Goal: Contribute content

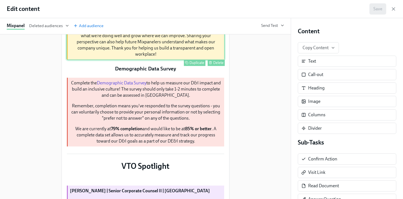
scroll to position [113, 0]
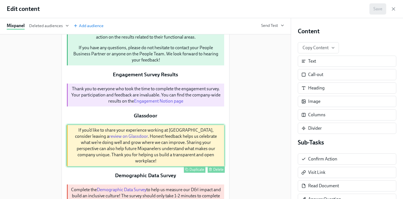
click at [149, 66] on div "Please take some time to give your honest opinion on how things are going. Your…" at bounding box center [145, 18] width 158 height 95
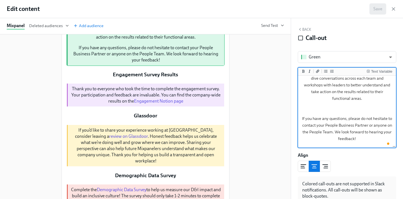
scroll to position [90, 0]
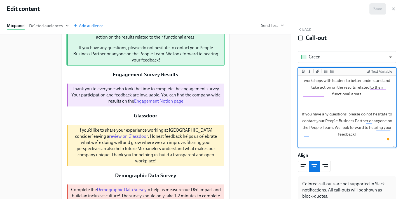
drag, startPoint x: 314, startPoint y: 81, endPoint x: 373, endPoint y: 163, distance: 101.2
click at [373, 163] on div "Green green ​ Text Variable Please take some time to give your honest opinion o…" at bounding box center [347, 127] width 99 height 153
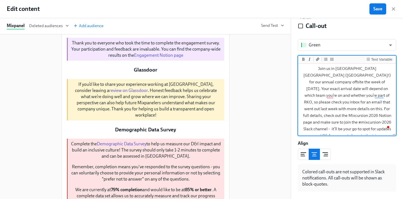
scroll to position [17, 0]
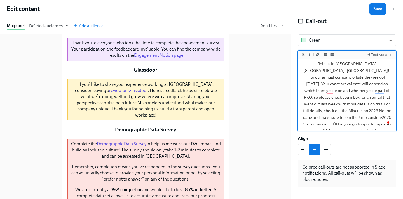
drag, startPoint x: 345, startPoint y: 111, endPoint x: 378, endPoint y: 110, distance: 32.5
click at [378, 110] on textarea "Join us in [GEOGRAPHIC_DATA] [GEOGRAPHIC_DATA] ([GEOGRAPHIC_DATA]!) for our ann…" at bounding box center [347, 97] width 96 height 79
click at [303, 57] on button "Add bold text" at bounding box center [304, 55] width 6 height 6
click at [344, 88] on textarea "Join us in [GEOGRAPHIC_DATA] [GEOGRAPHIC_DATA] ([GEOGRAPHIC_DATA]!) for our ann…" at bounding box center [347, 97] width 96 height 79
drag, startPoint x: 330, startPoint y: 105, endPoint x: 382, endPoint y: 102, distance: 51.9
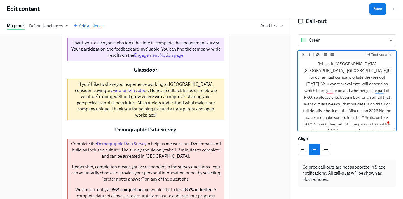
click at [382, 102] on textarea "Join us in [GEOGRAPHIC_DATA] [GEOGRAPHIC_DATA] ([GEOGRAPHIC_DATA]!) for our ann…" at bounding box center [347, 97] width 96 height 79
click at [318, 55] on icon "Add a link" at bounding box center [317, 54] width 3 height 3
click at [388, 105] on textarea "Join us in [GEOGRAPHIC_DATA] [GEOGRAPHIC_DATA] ([GEOGRAPHIC_DATA]!) for our ann…" at bounding box center [347, 101] width 96 height 86
paste textarea "[URL][DOMAIN_NAME]"
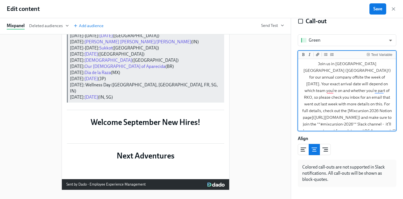
scroll to position [57, 0]
type textarea "Join us in [GEOGRAPHIC_DATA] [GEOGRAPHIC_DATA] ([GEOGRAPHIC_DATA]!) for our ann…"
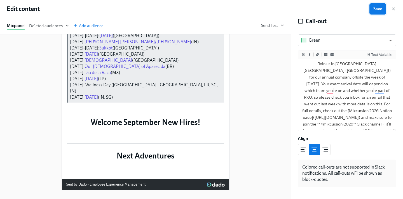
click at [380, 7] on span "Save" at bounding box center [377, 9] width 9 height 6
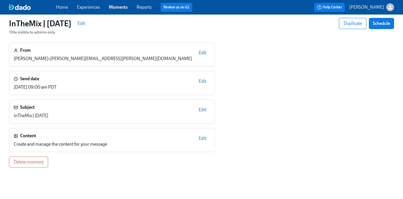
scroll to position [53, 0]
